Goal: Check status: Check status

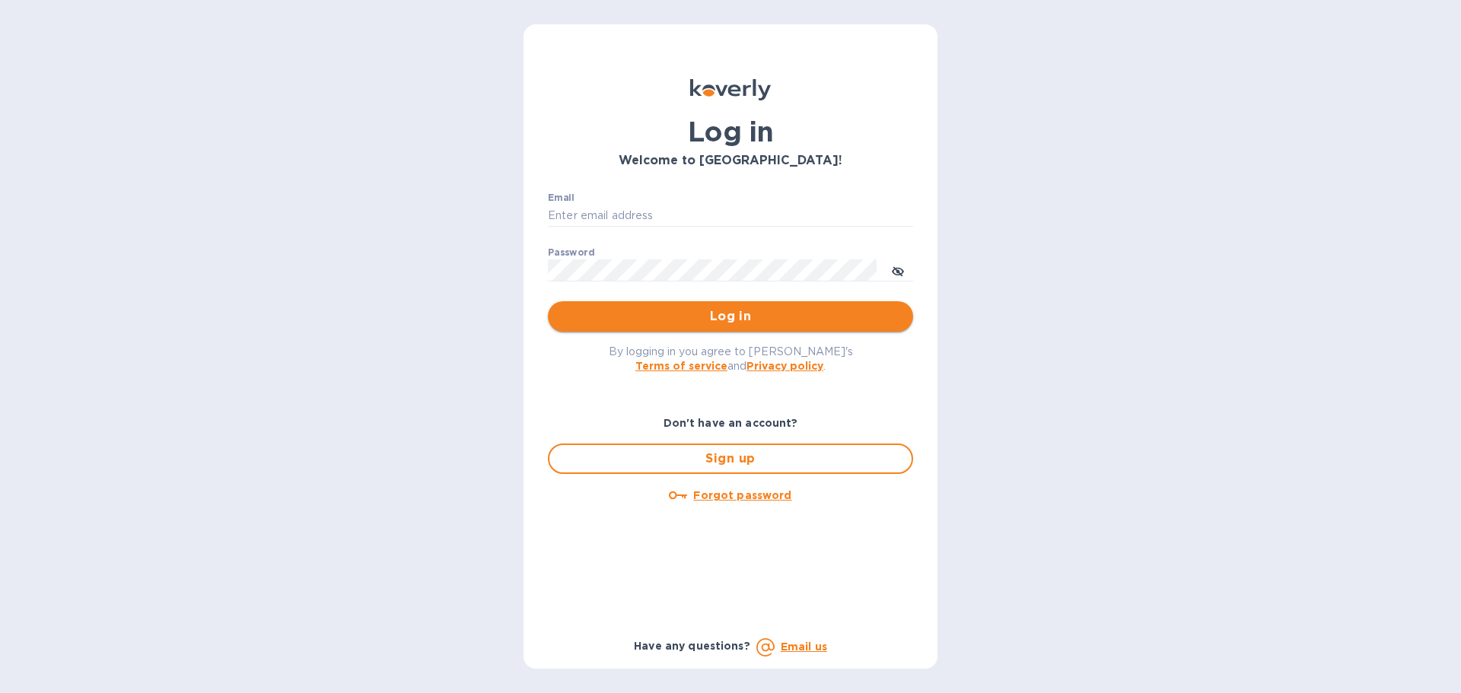
type input "[EMAIL_ADDRESS][DOMAIN_NAME]"
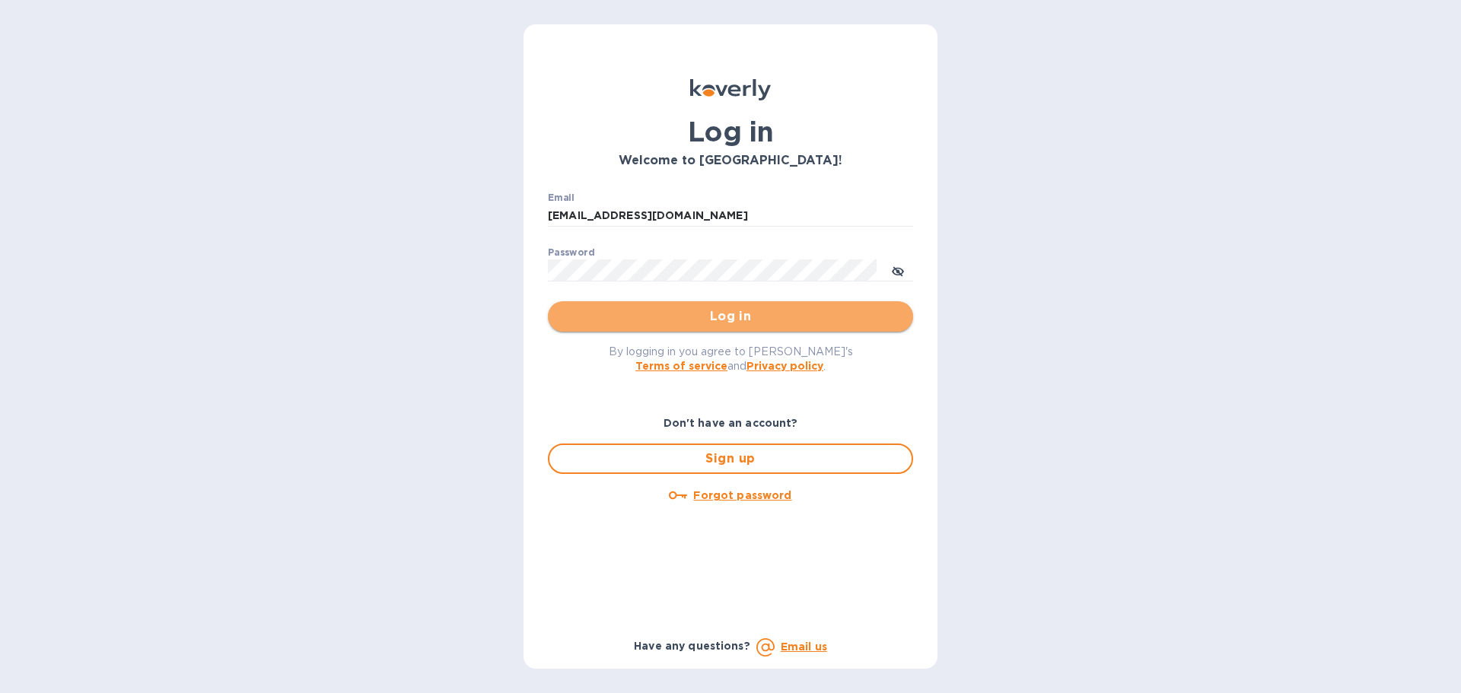
click at [593, 315] on span "Log in" at bounding box center [730, 316] width 341 height 18
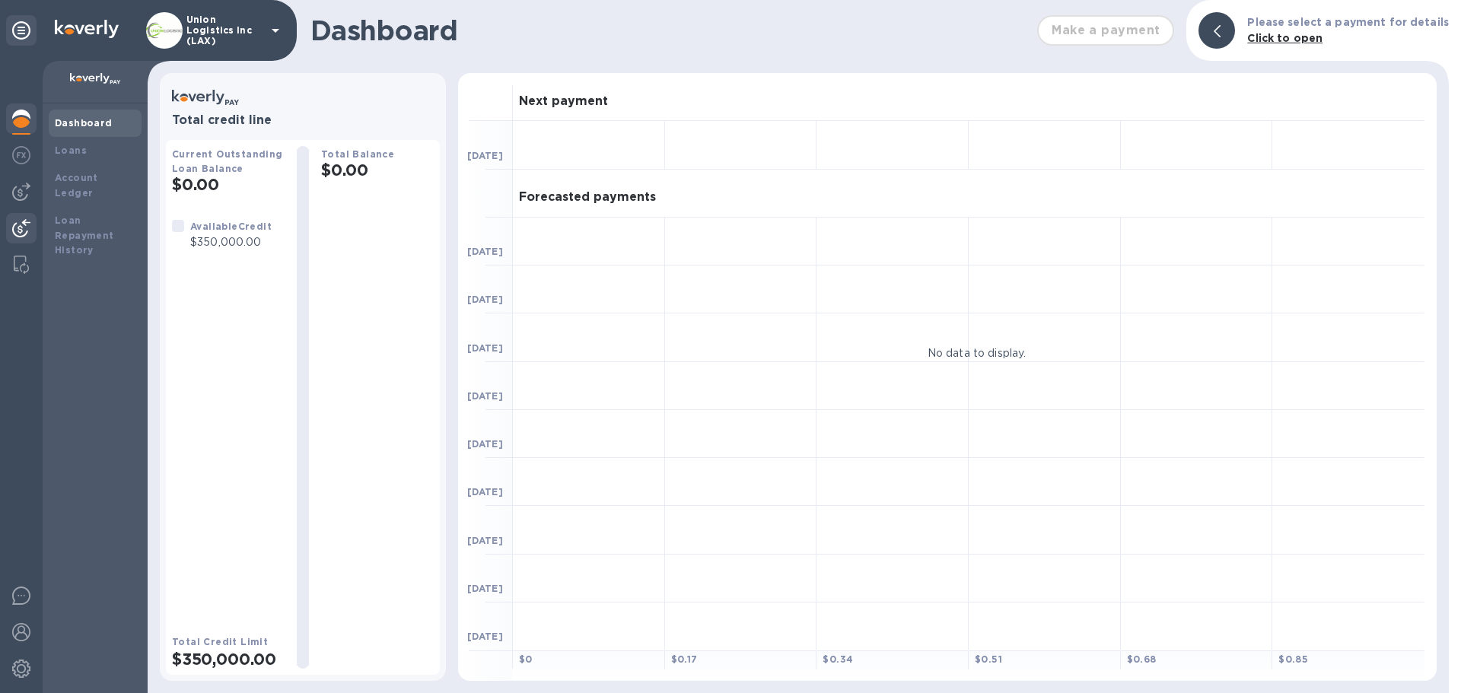
click at [17, 226] on img at bounding box center [21, 228] width 18 height 18
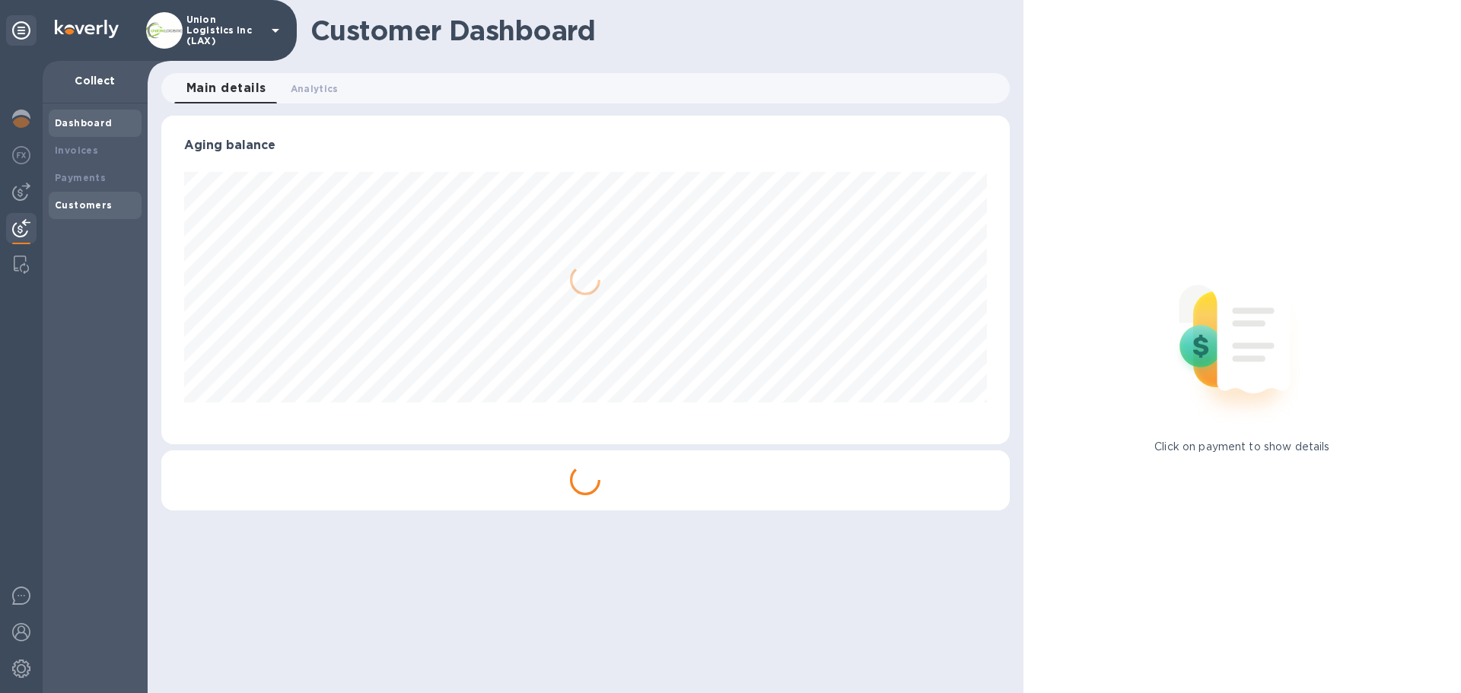
scroll to position [329, 848]
click at [100, 180] on b "Payments" at bounding box center [80, 177] width 51 height 11
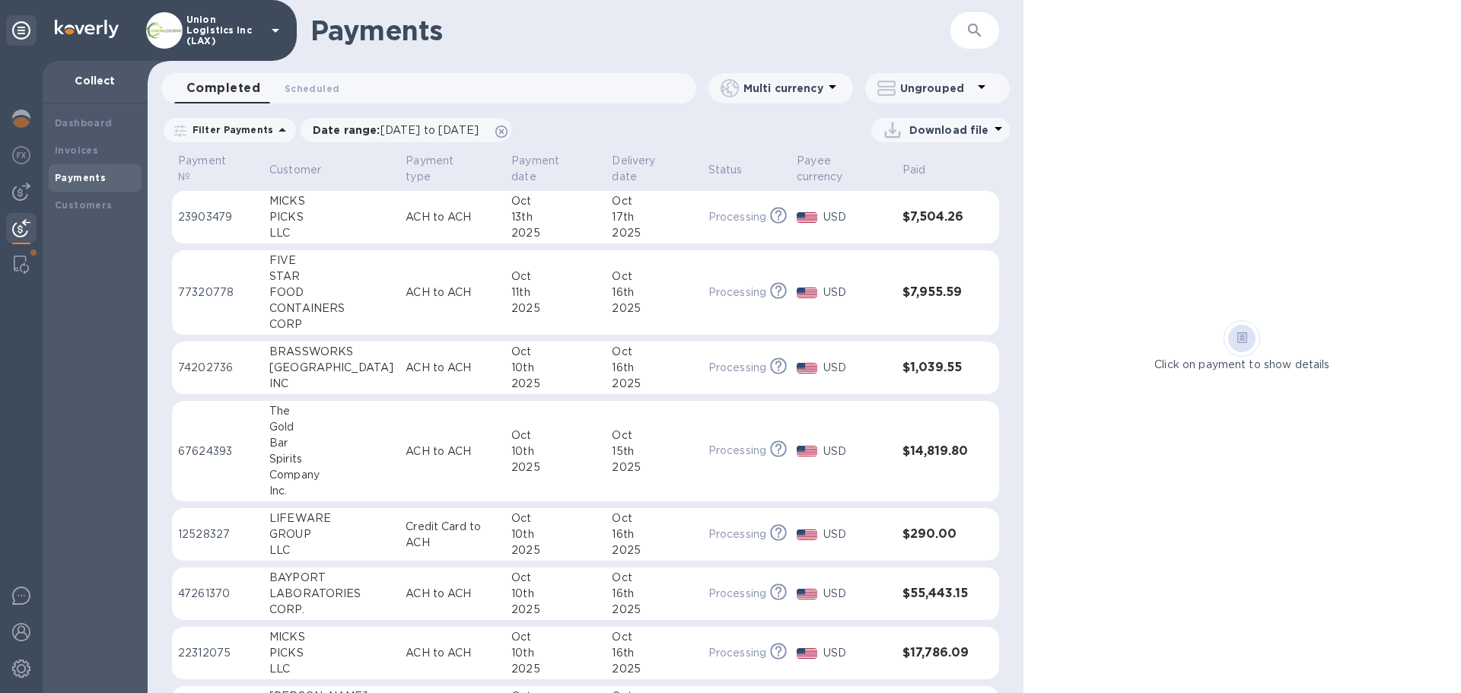
click at [399, 283] on td "ACH to ACH" at bounding box center [452, 292] width 106 height 85
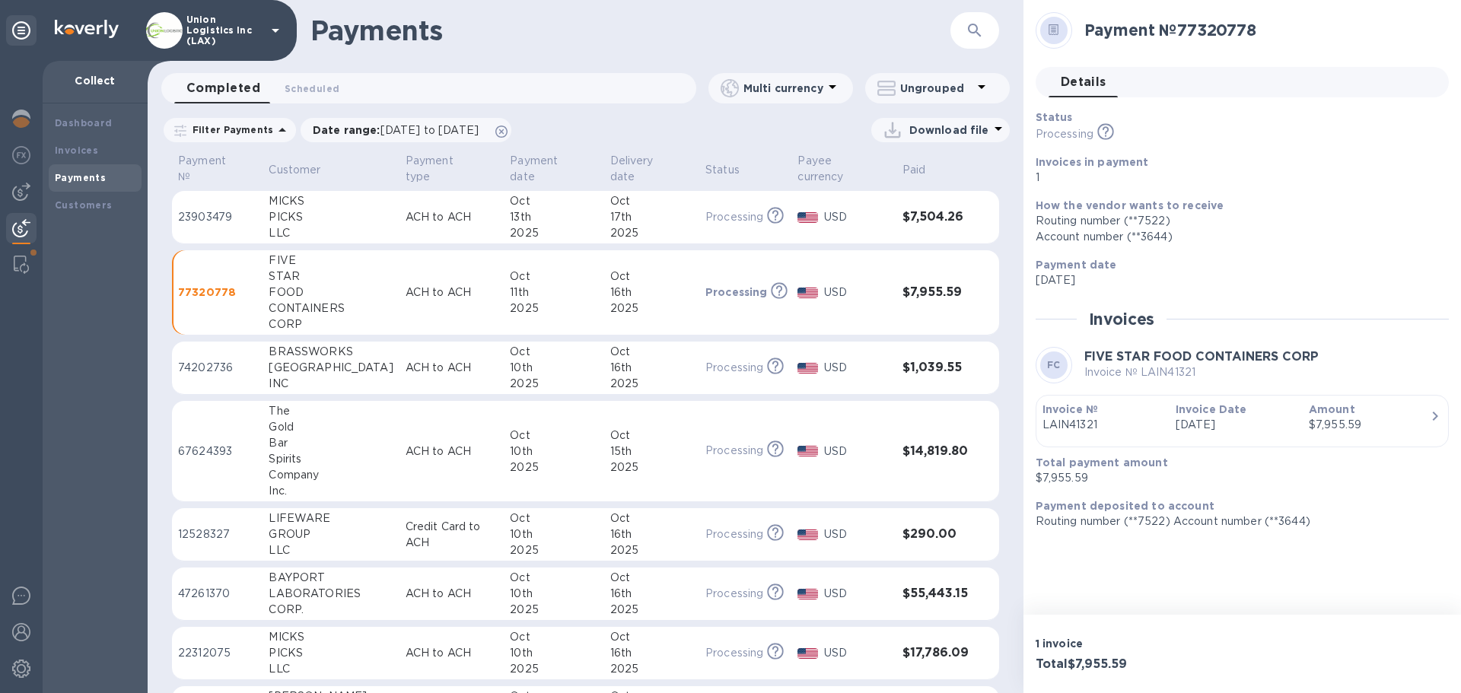
click at [604, 221] on td "Oct 17th 2025" at bounding box center [651, 217] width 95 height 53
